Goal: Navigation & Orientation: Go to known website

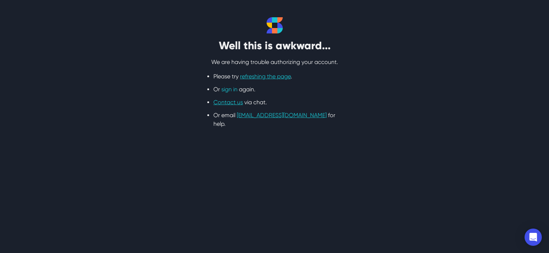
click at [226, 89] on link "sign in" at bounding box center [229, 89] width 16 height 7
click at [231, 88] on link "sign in" at bounding box center [229, 89] width 16 height 7
click at [227, 89] on link "sign in" at bounding box center [229, 89] width 16 height 7
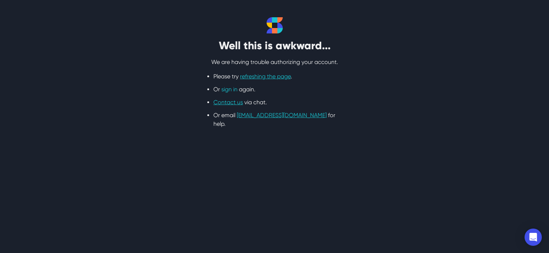
click at [227, 92] on link "sign in" at bounding box center [229, 89] width 16 height 7
click at [227, 90] on link "sign in" at bounding box center [229, 89] width 16 height 7
click at [228, 89] on link "sign in" at bounding box center [229, 89] width 16 height 7
click at [229, 88] on link "sign in" at bounding box center [229, 89] width 16 height 7
click at [279, 94] on ul "Please try refreshing the page . Or sign in again. Contact us via chat. Or emai…" at bounding box center [274, 100] width 122 height 56
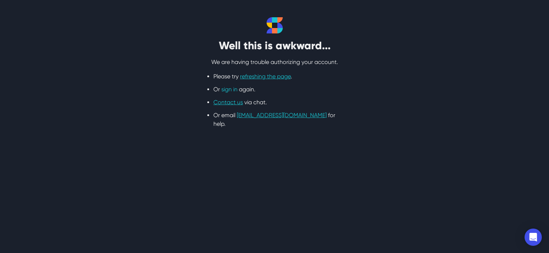
click at [231, 88] on link "sign in" at bounding box center [229, 89] width 16 height 7
click at [236, 87] on link "sign in" at bounding box center [229, 89] width 16 height 7
click at [235, 90] on link "sign in" at bounding box center [229, 89] width 16 height 7
